Goal: Task Accomplishment & Management: Manage account settings

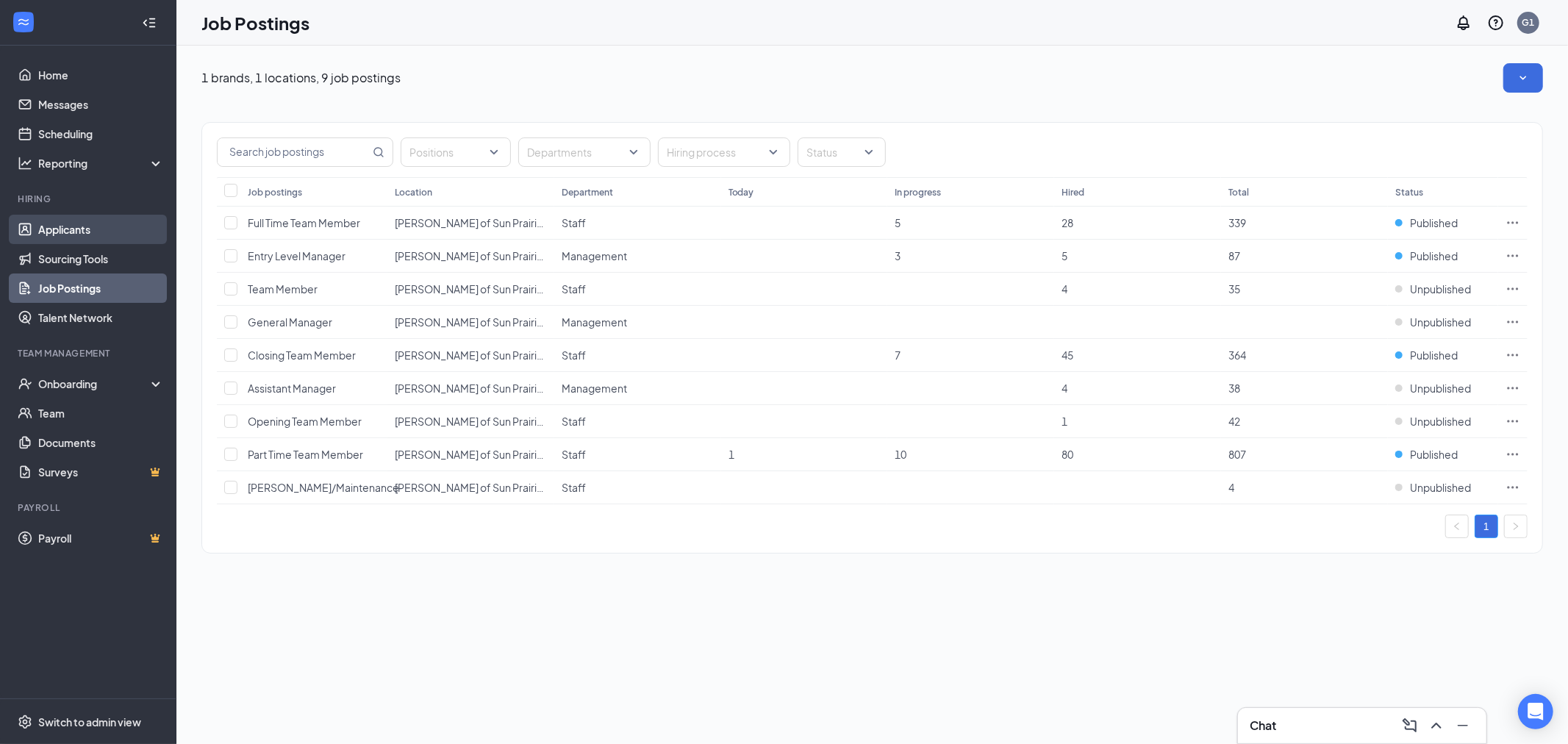
click at [74, 231] on link "Applicants" at bounding box center [101, 229] width 126 height 30
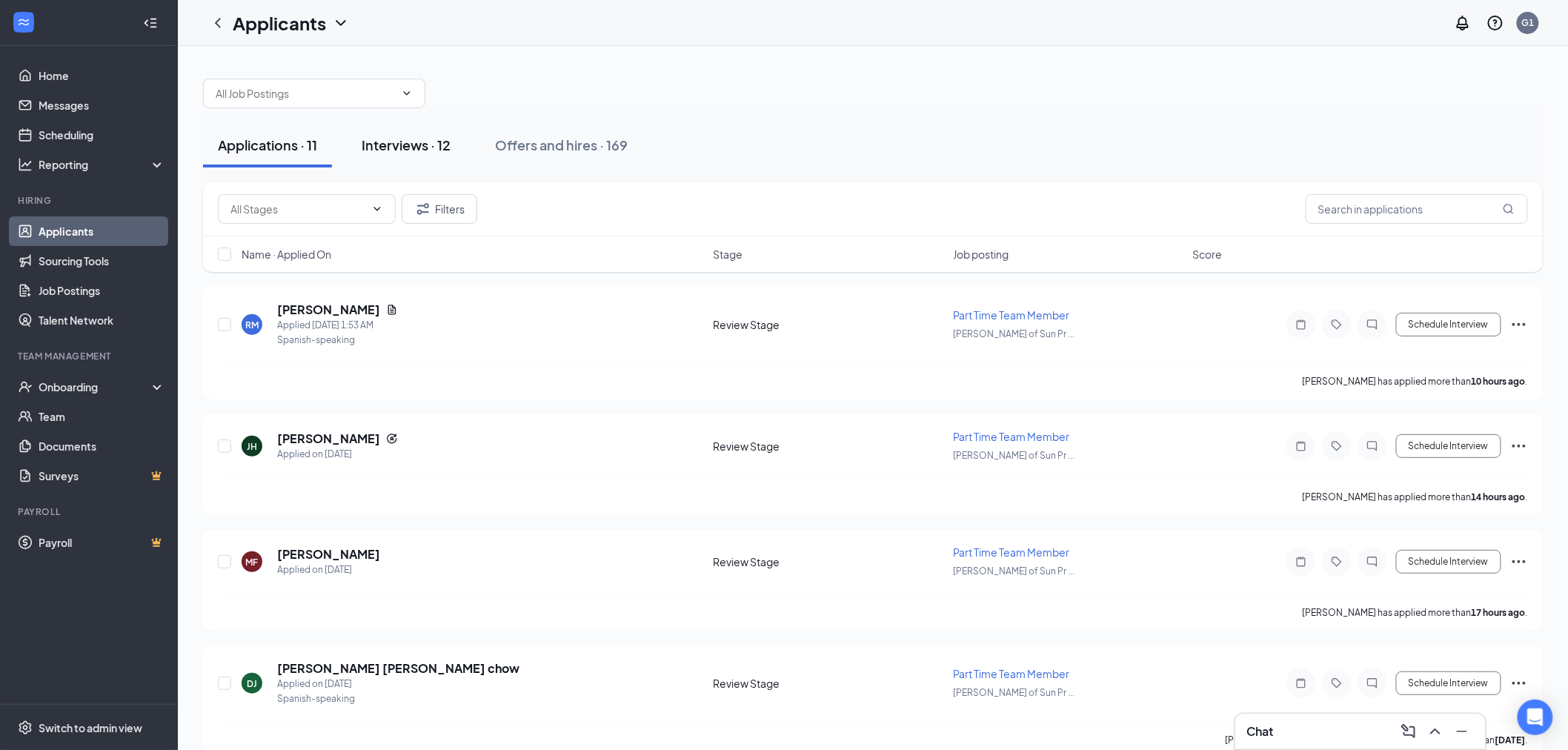
click at [431, 147] on div "Interviews · 12" at bounding box center [406, 145] width 89 height 19
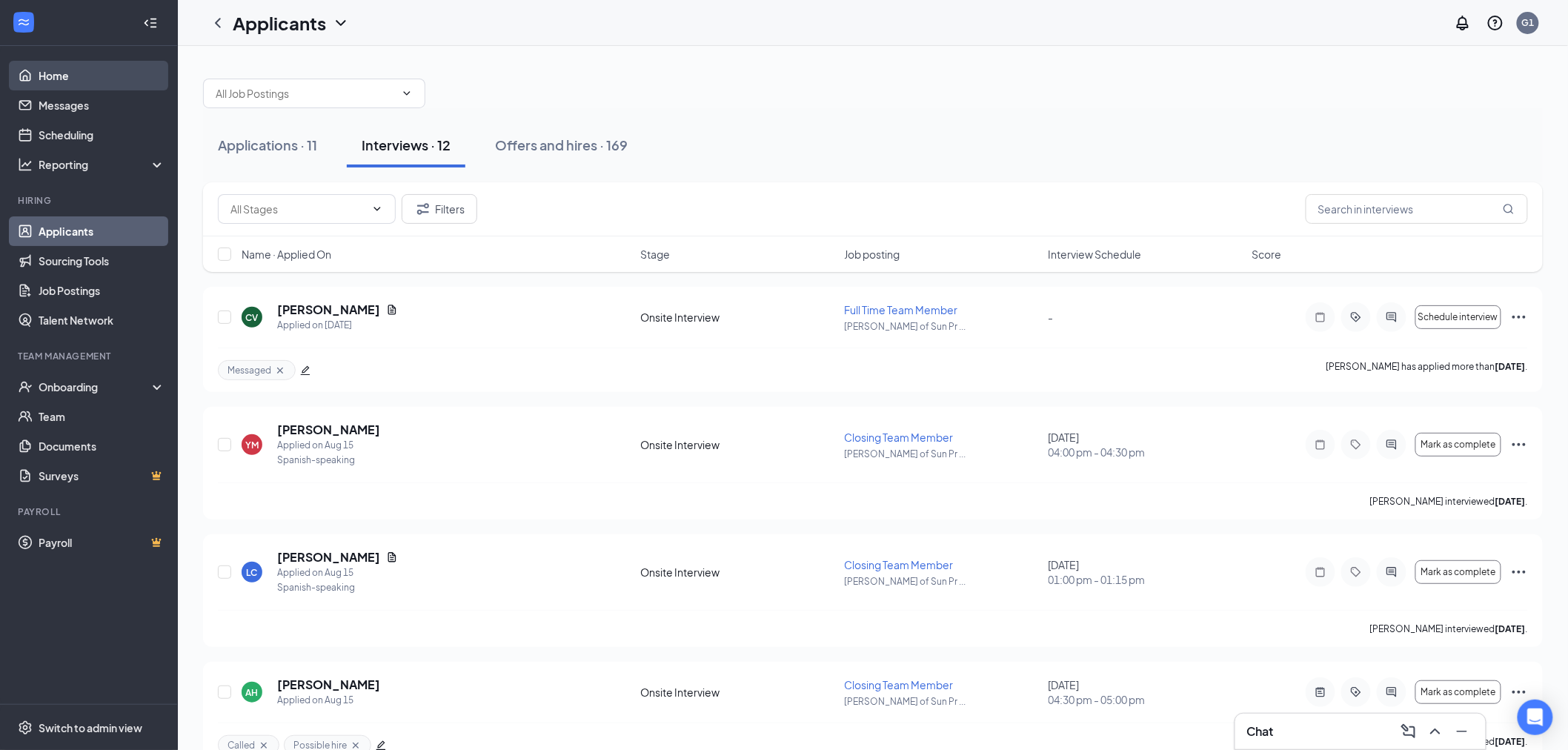
click at [75, 75] on link "Home" at bounding box center [102, 75] width 127 height 30
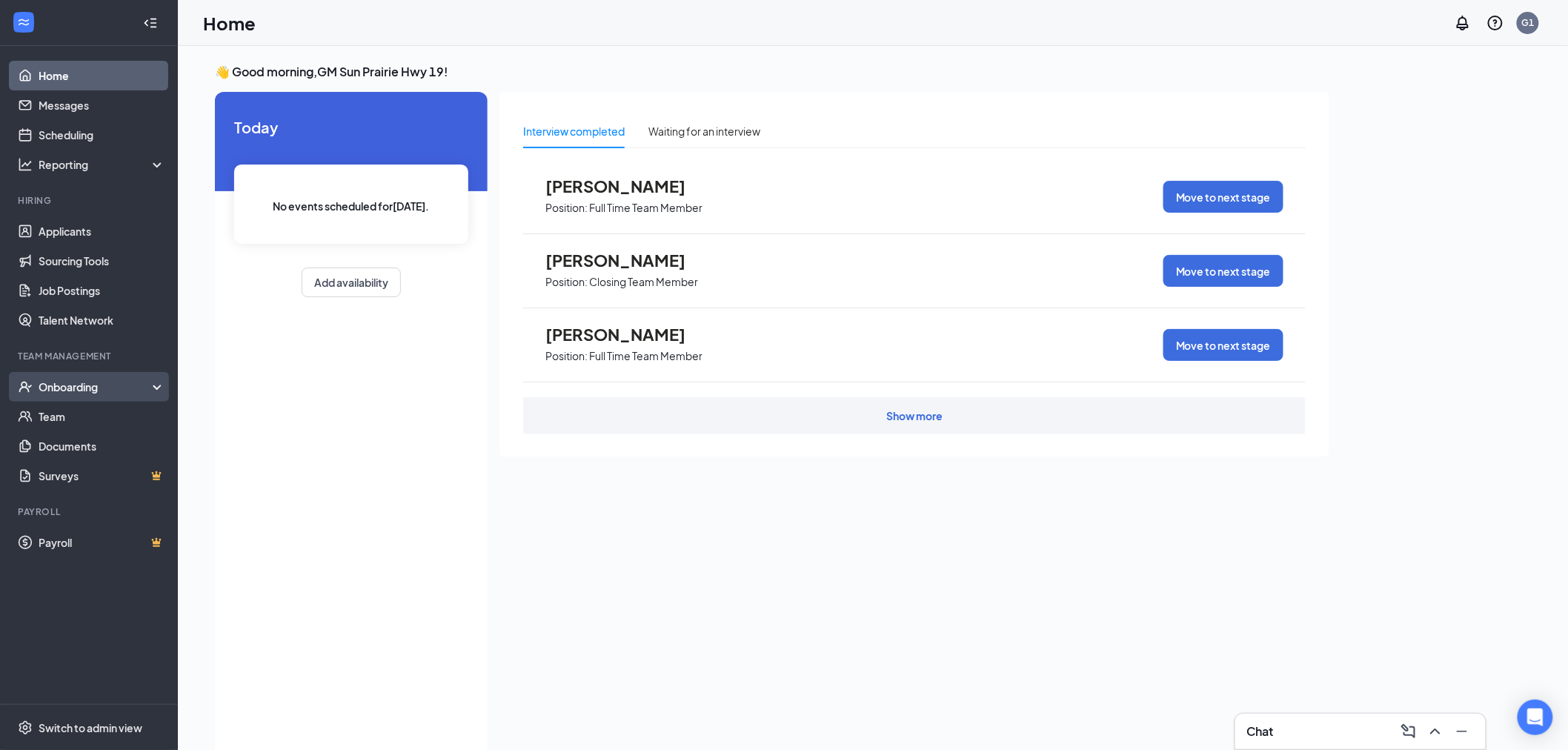
click at [86, 384] on div "Onboarding" at bounding box center [95, 387] width 114 height 15
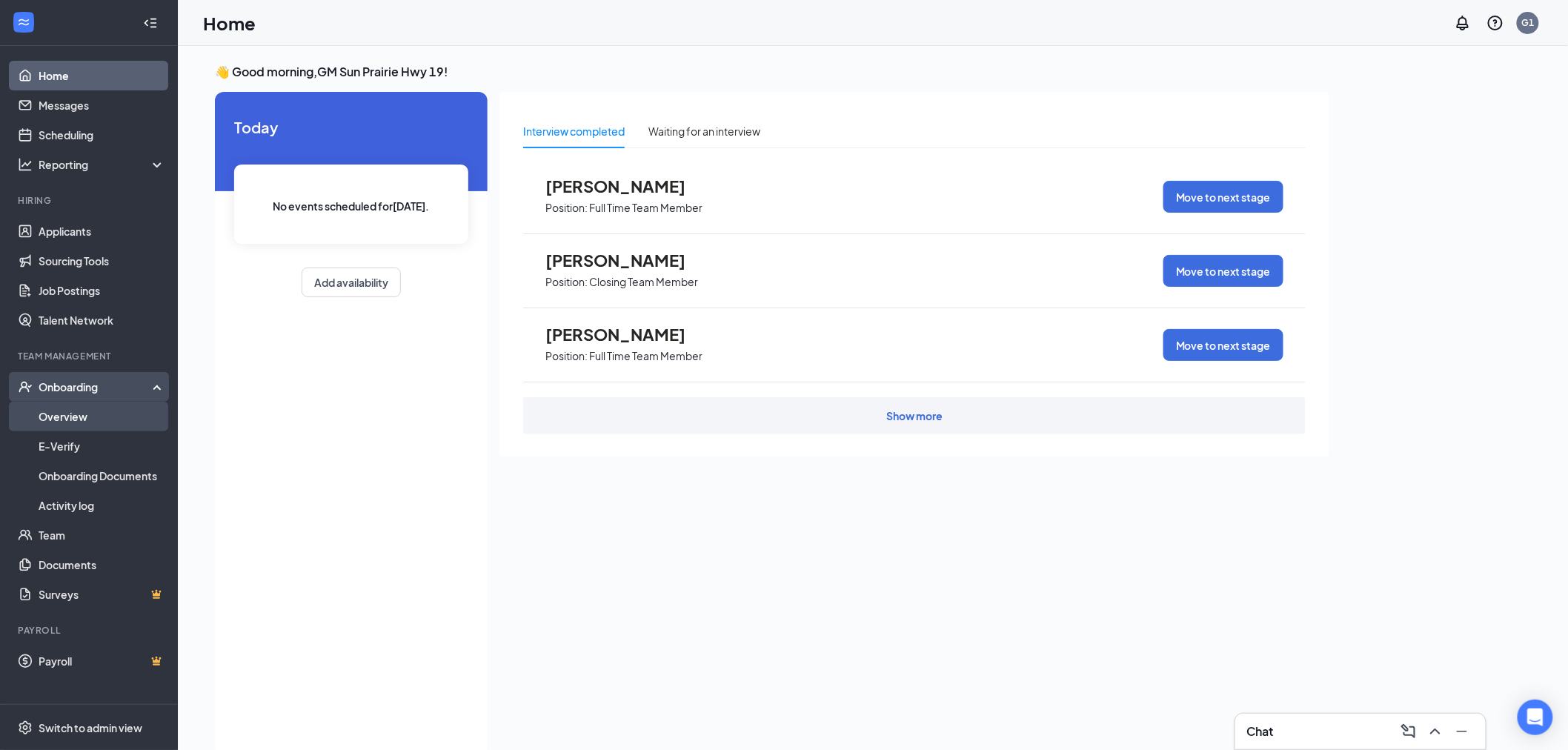
click at [67, 411] on link "Overview" at bounding box center [102, 416] width 127 height 30
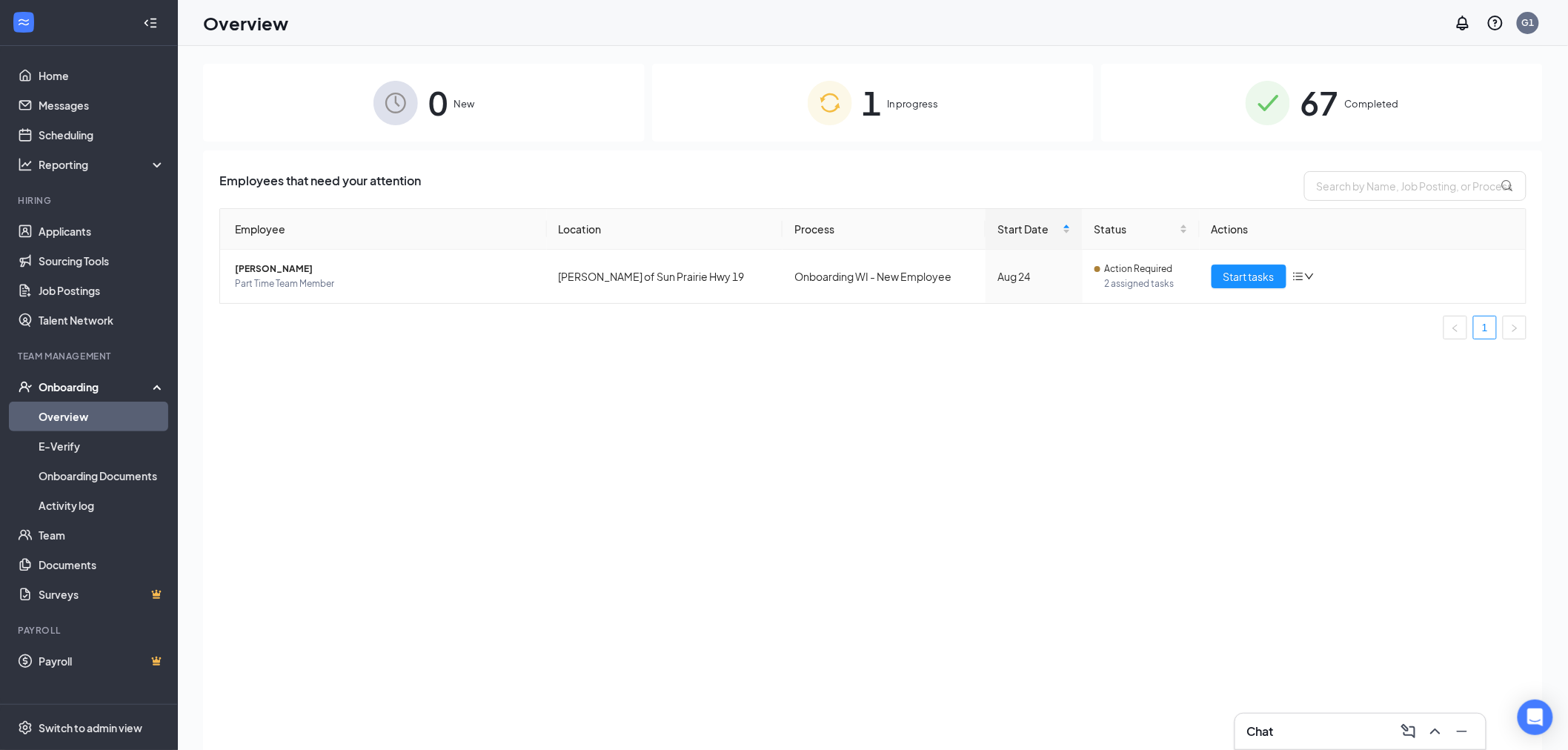
click at [888, 106] on span "In progress" at bounding box center [913, 103] width 51 height 15
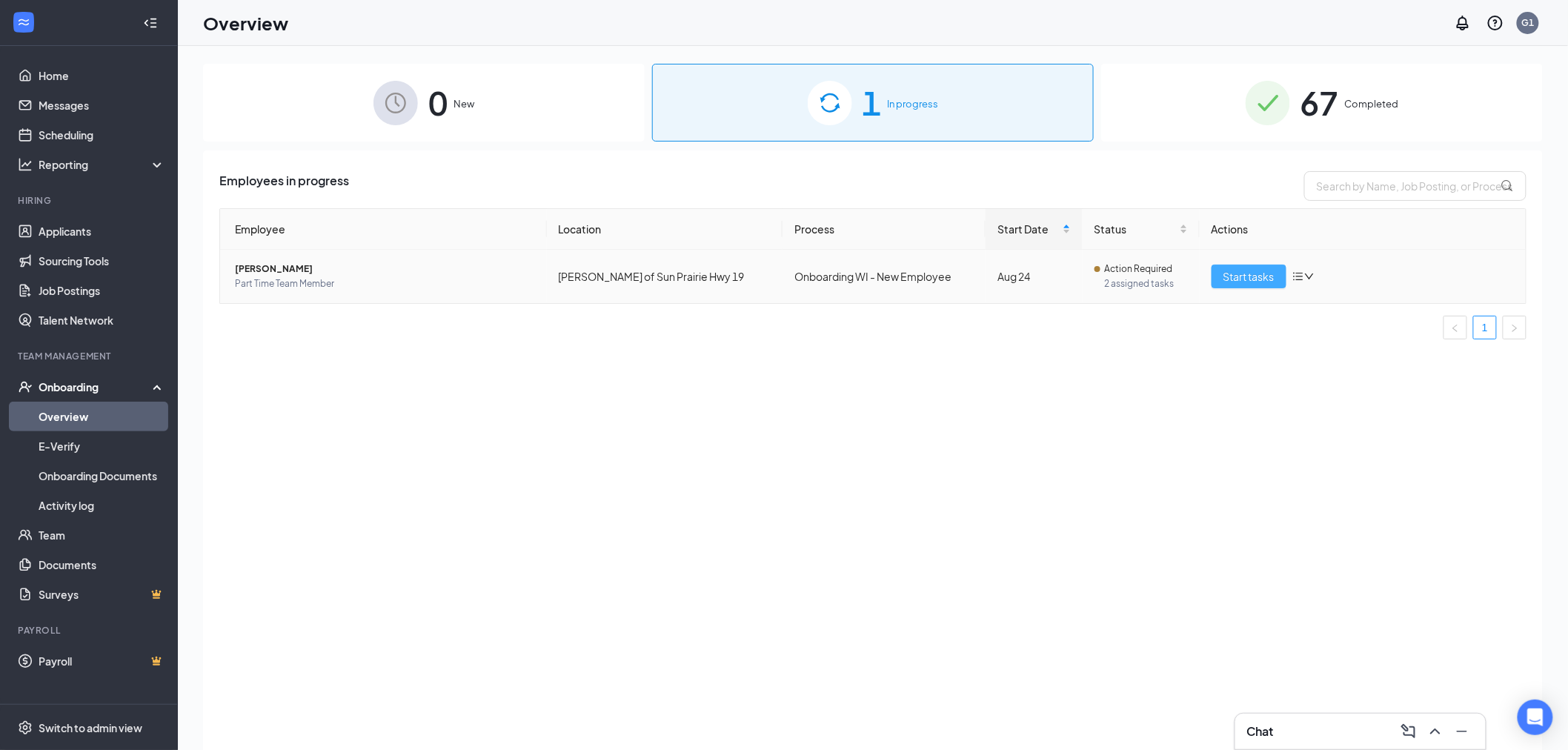
click at [1235, 273] on span "Start tasks" at bounding box center [1249, 276] width 51 height 16
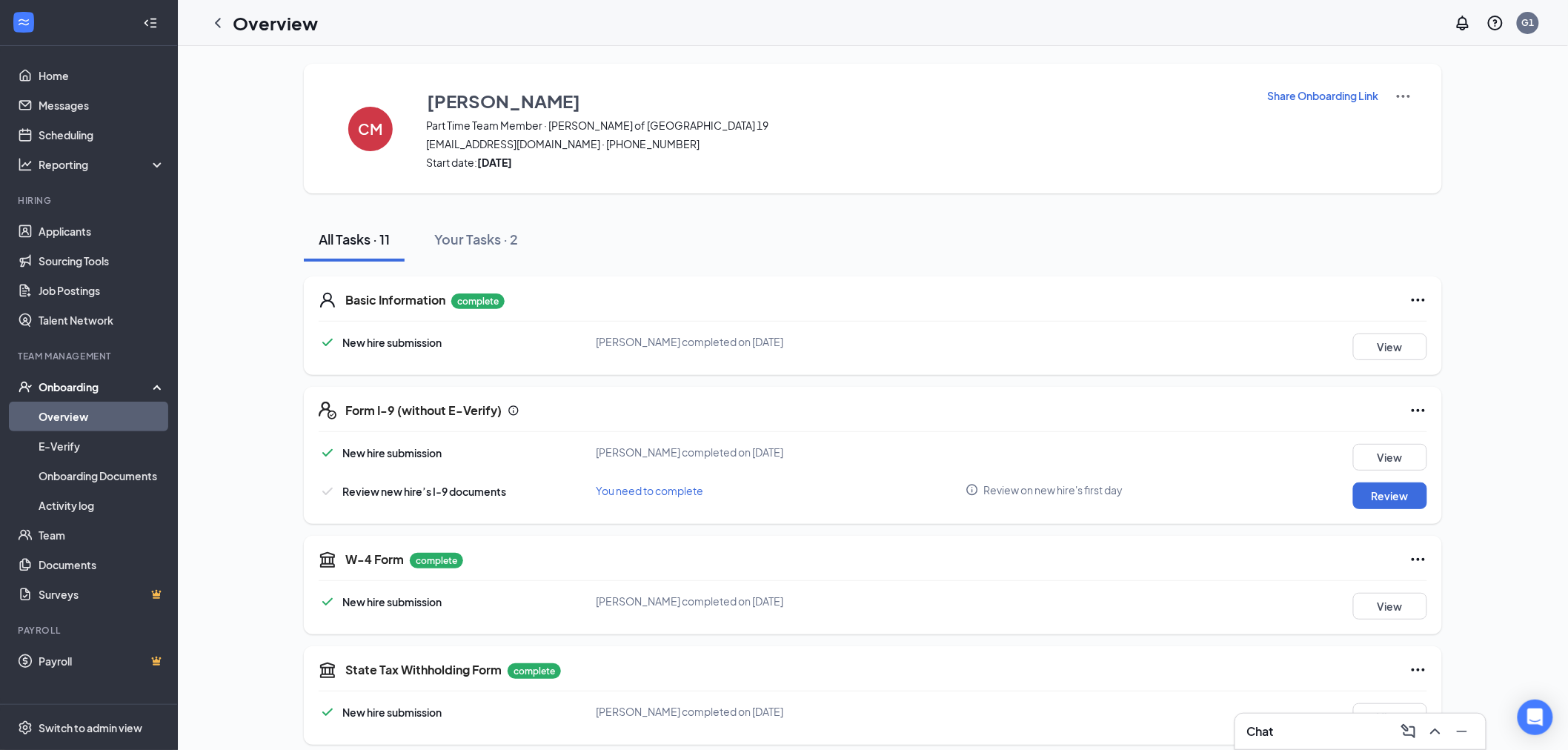
click at [223, 20] on icon "ChevronLeft" at bounding box center [218, 23] width 18 height 18
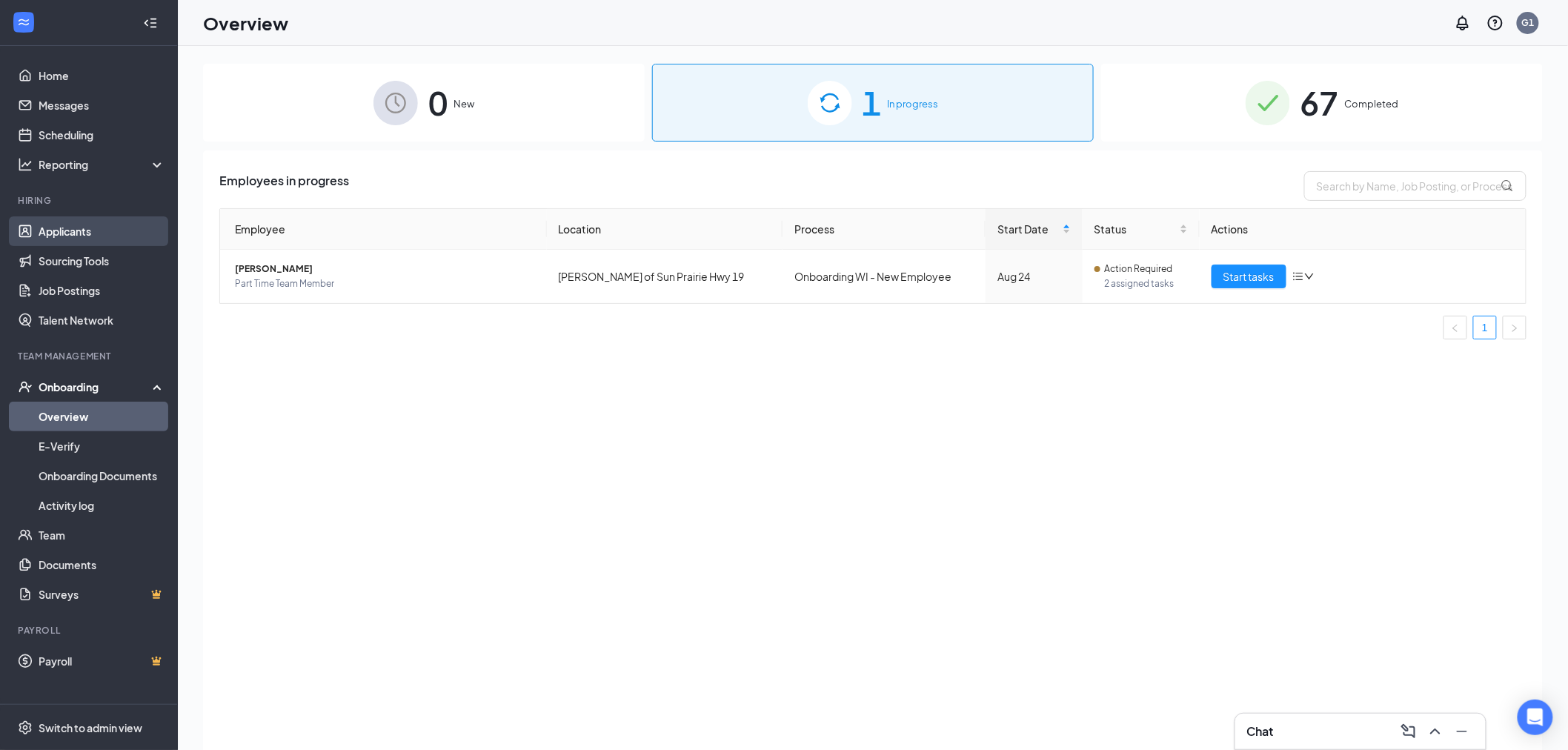
click at [76, 224] on link "Applicants" at bounding box center [102, 231] width 127 height 30
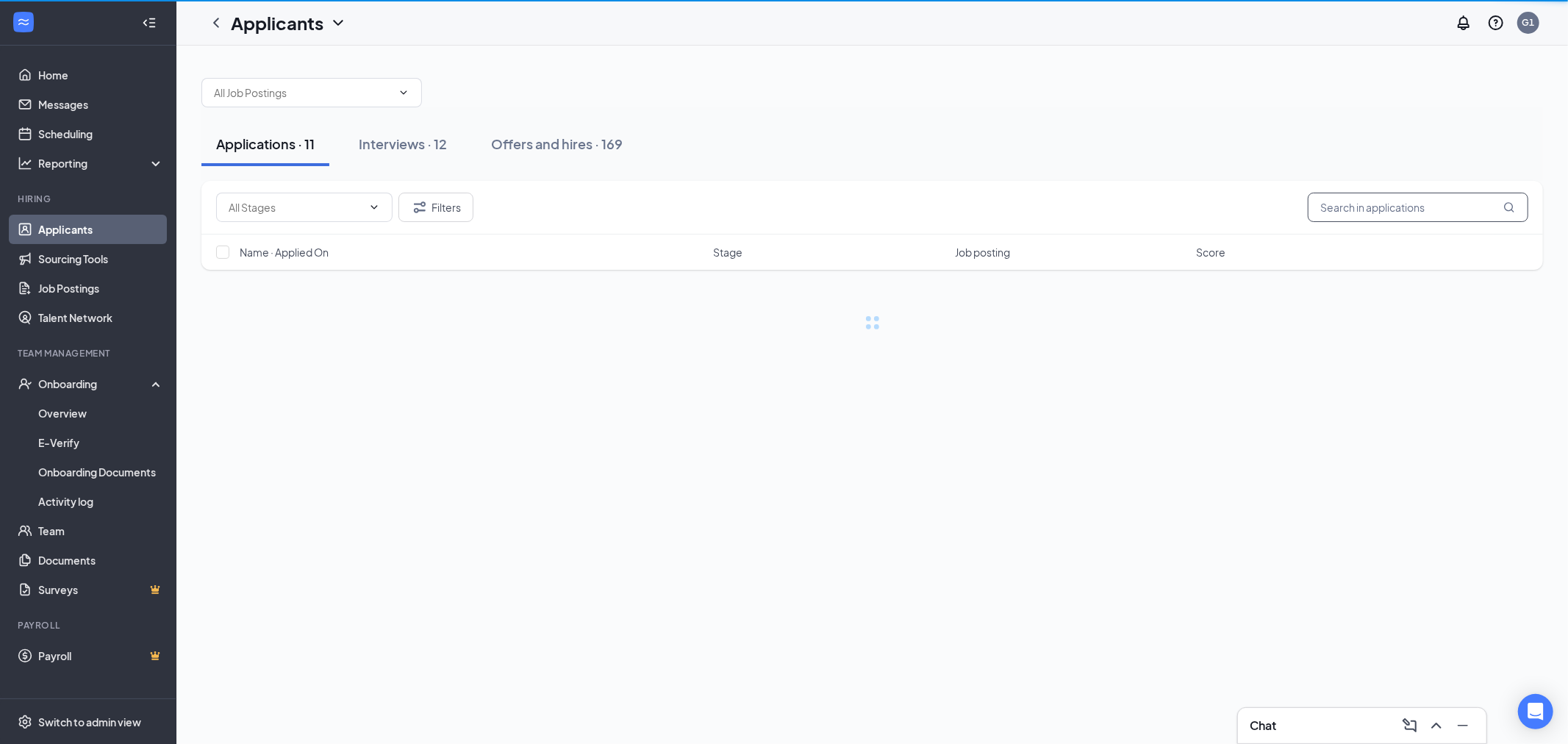
click at [1389, 209] on input "text" at bounding box center [1417, 207] width 220 height 30
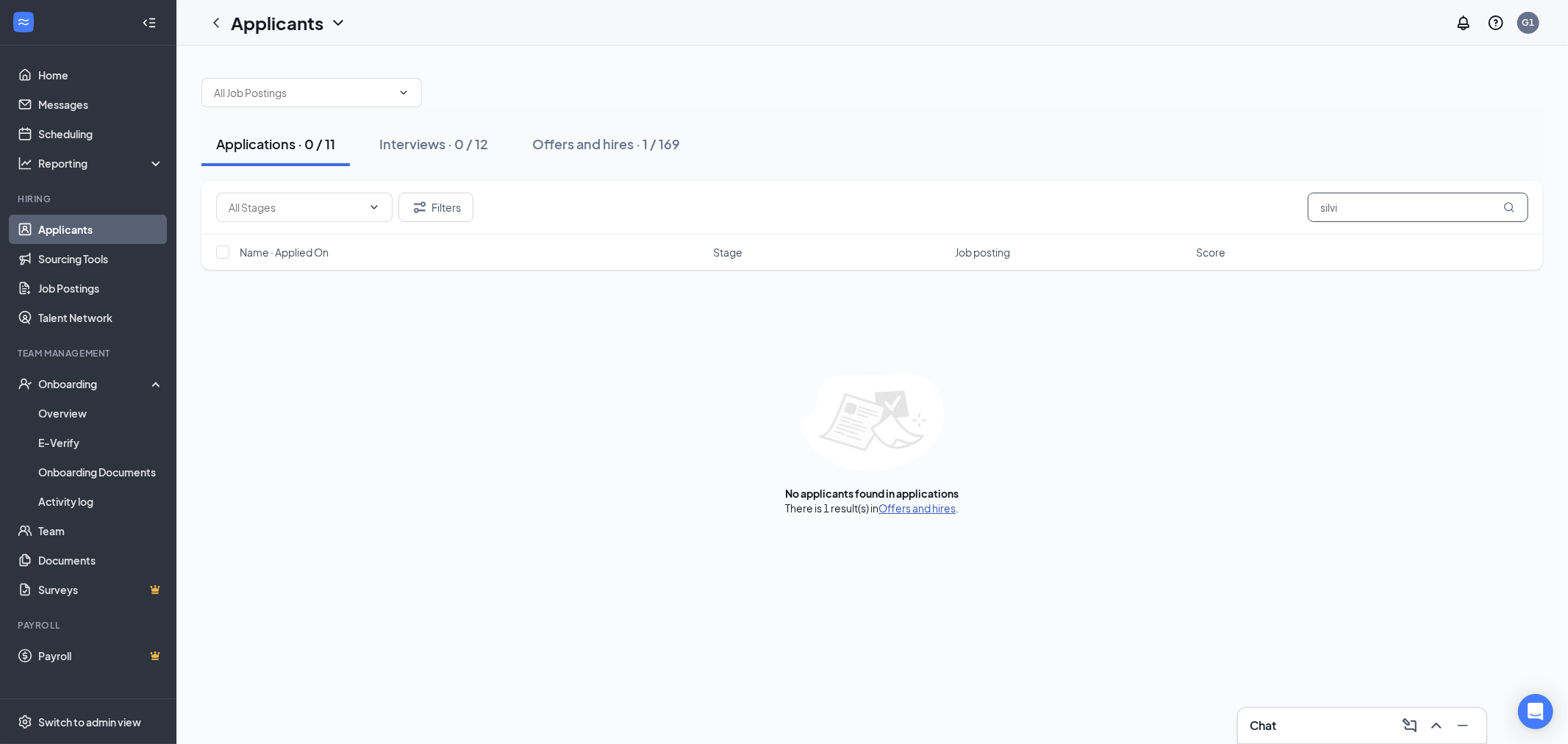
type input "silvi"
click at [931, 508] on link "Offers and hires" at bounding box center [917, 508] width 77 height 14
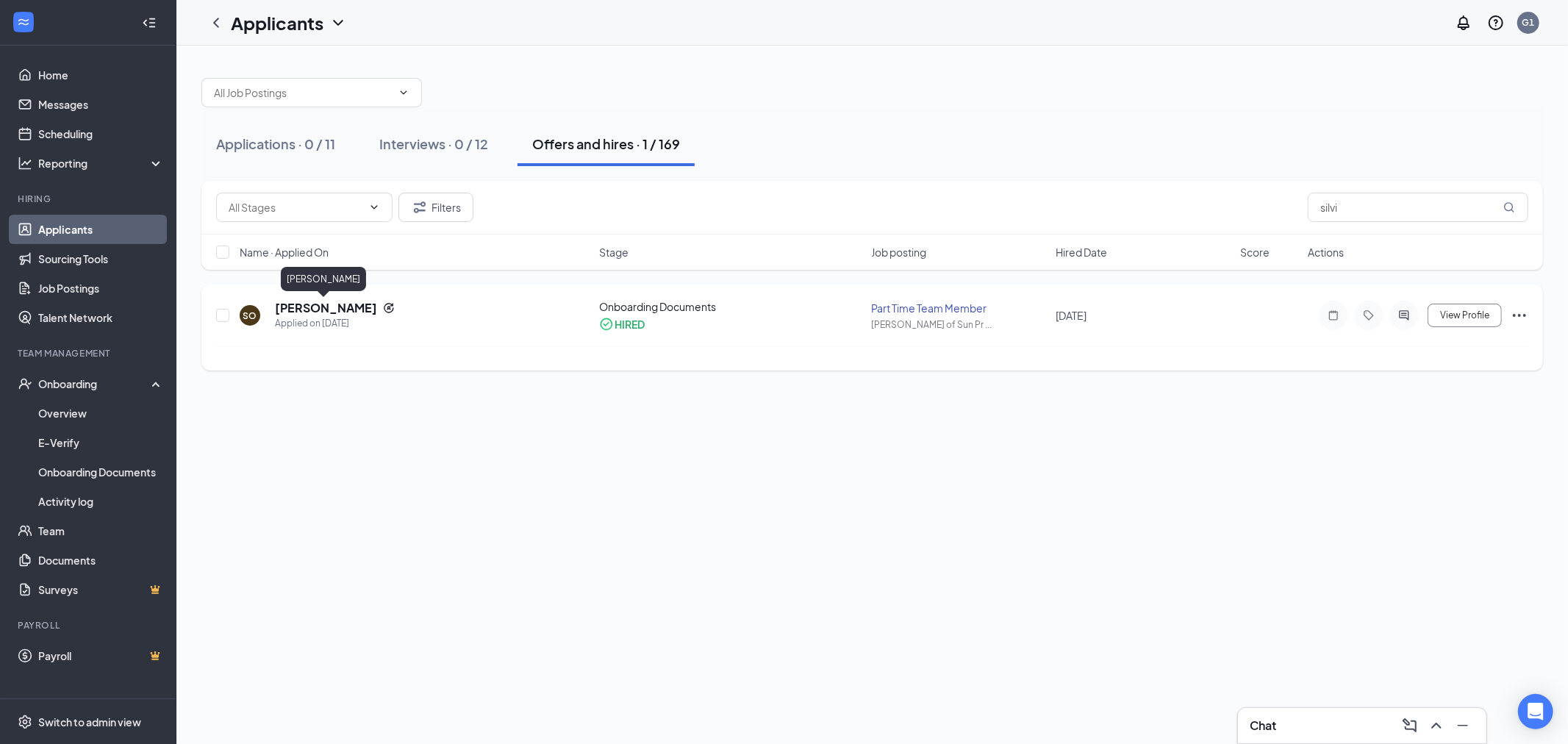
click at [333, 302] on h5 "[PERSON_NAME]" at bounding box center [326, 308] width 103 height 16
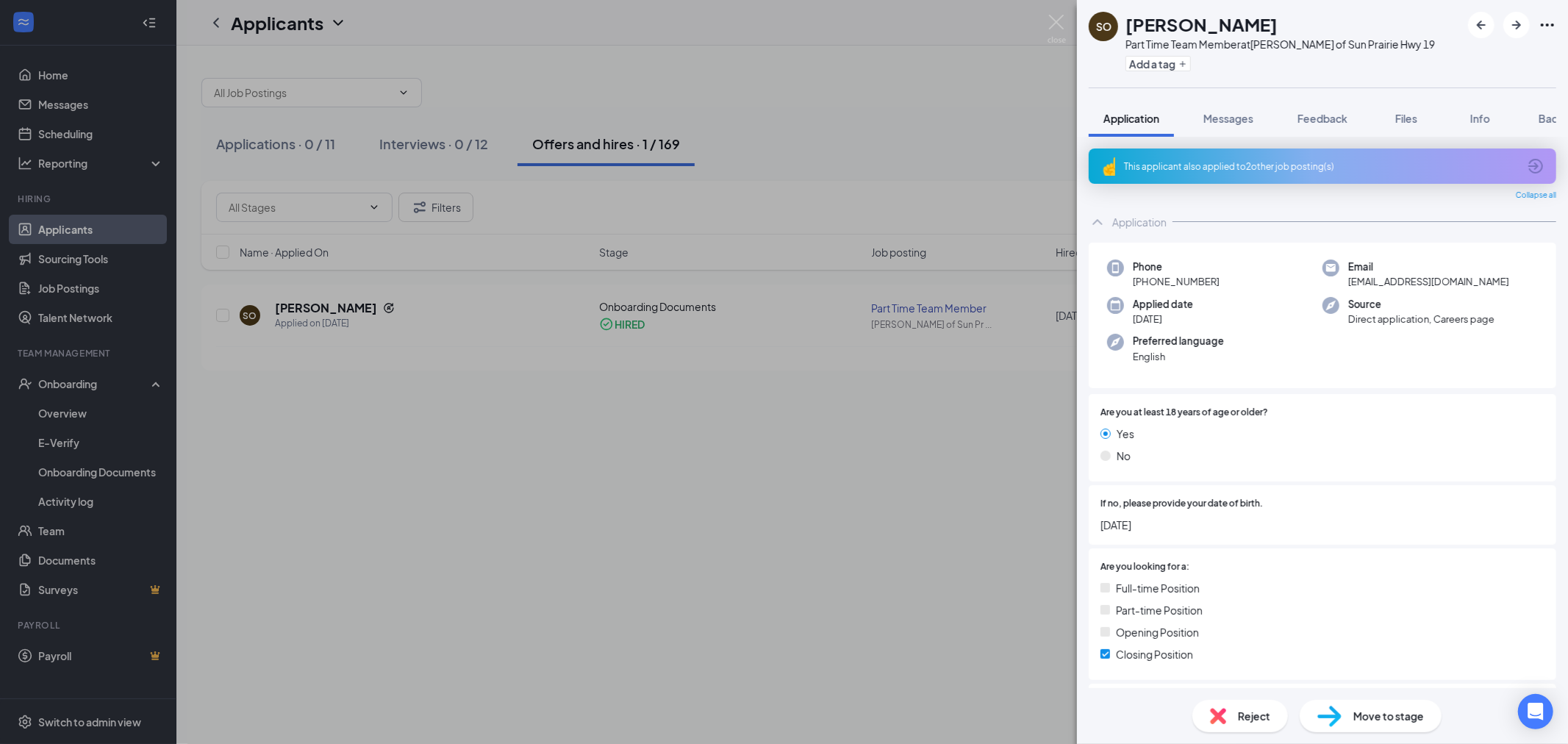
drag, startPoint x: 1348, startPoint y: 356, endPoint x: 1567, endPoint y: 718, distance: 423.1
click at [1208, 743] on html "Home Messages Scheduling Reporting Hiring Applicants Sourcing Tools Job Posting…" at bounding box center [784, 372] width 1568 height 744
click at [936, 446] on div "SO [PERSON_NAME] Part Time Team Member at [PERSON_NAME] of [GEOGRAPHIC_DATA] 19…" at bounding box center [784, 372] width 1568 height 744
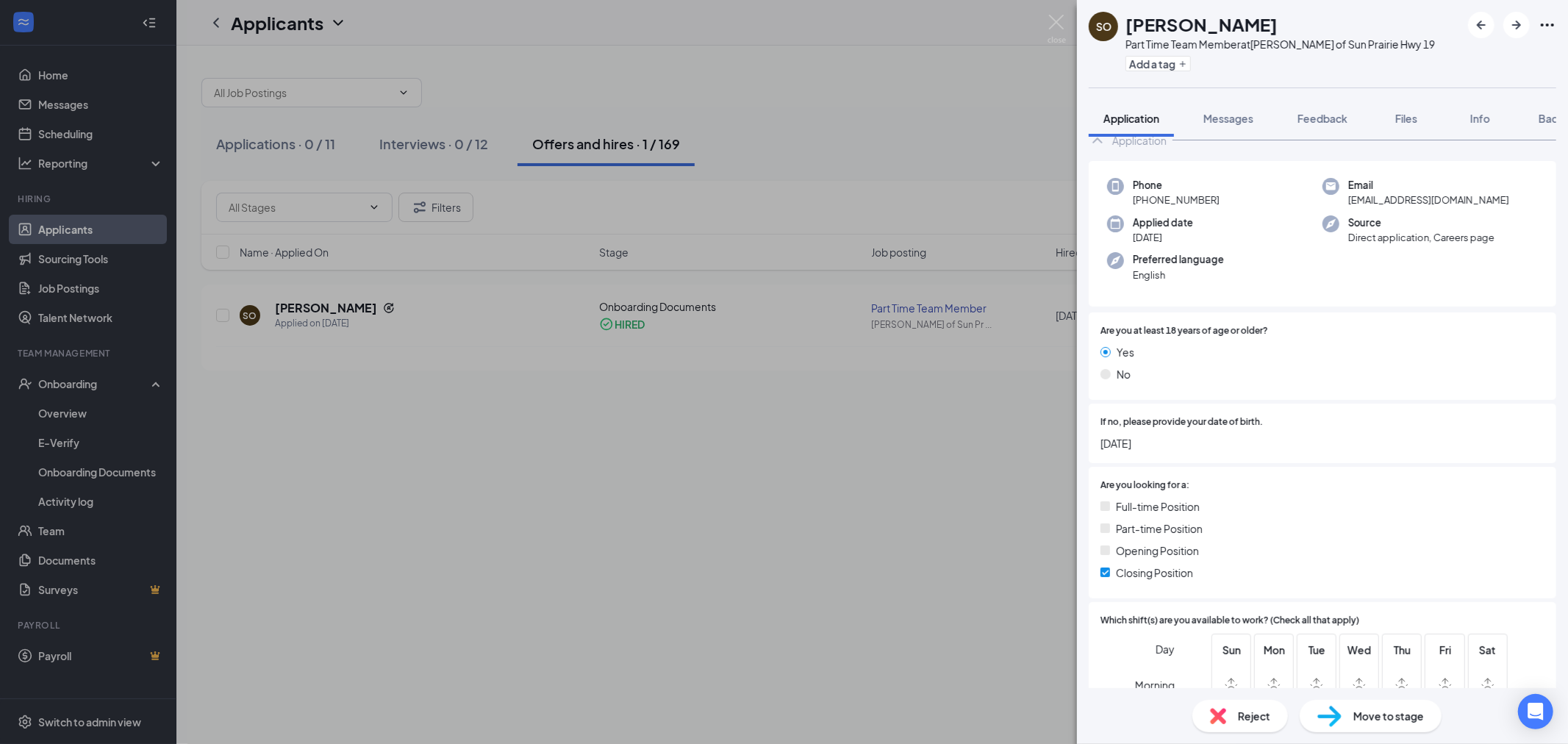
drag, startPoint x: 671, startPoint y: 613, endPoint x: 524, endPoint y: 24, distance: 607.1
click at [670, 611] on div "SO [PERSON_NAME] Part Time Team Member at [PERSON_NAME] of [GEOGRAPHIC_DATA] 19…" at bounding box center [784, 372] width 1568 height 744
